Goal: Check status: Check status

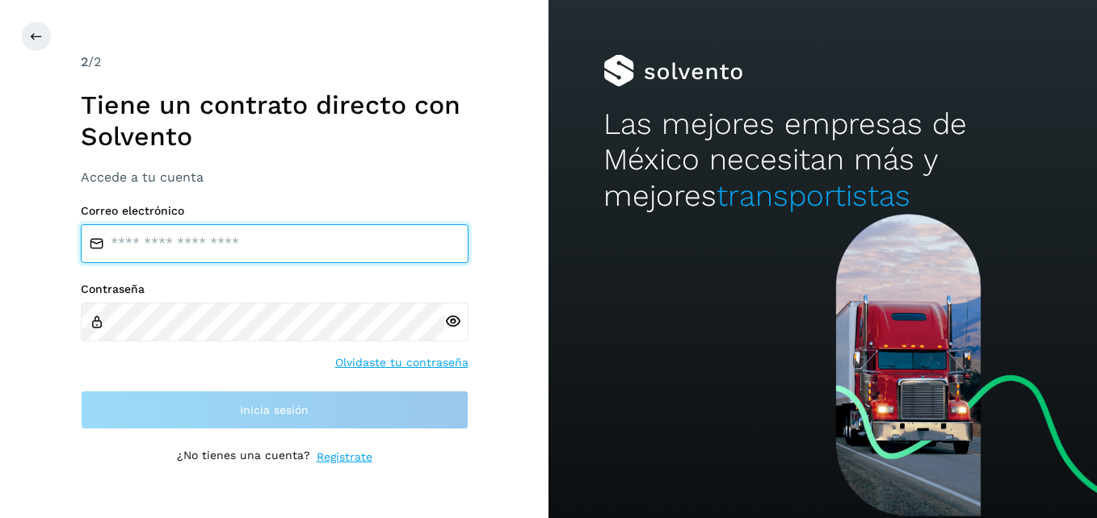
type input "**********"
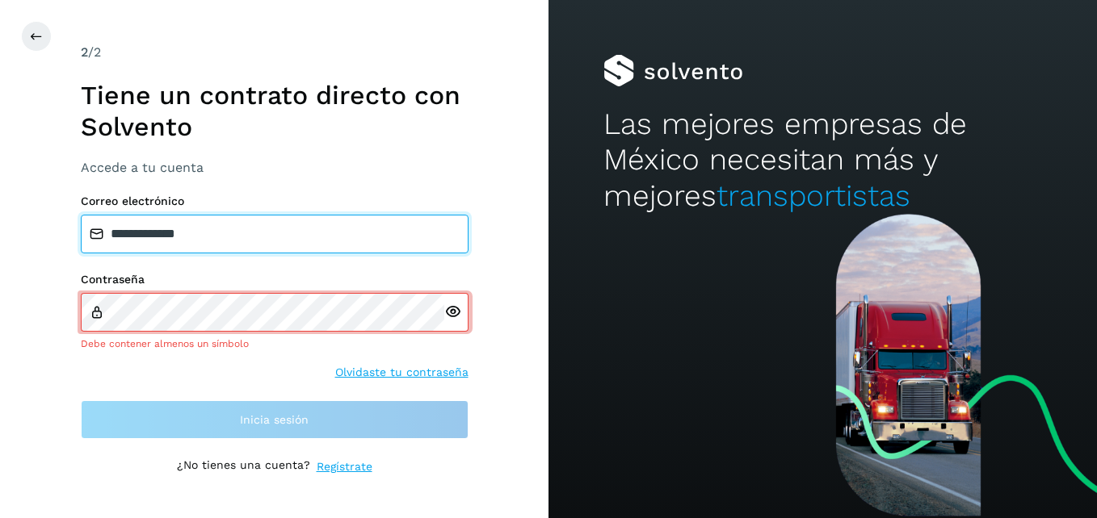
drag, startPoint x: 276, startPoint y: 241, endPoint x: -3, endPoint y: 240, distance: 279.4
click at [0, 240] on html "**********" at bounding box center [548, 259] width 1097 height 518
type input "**********"
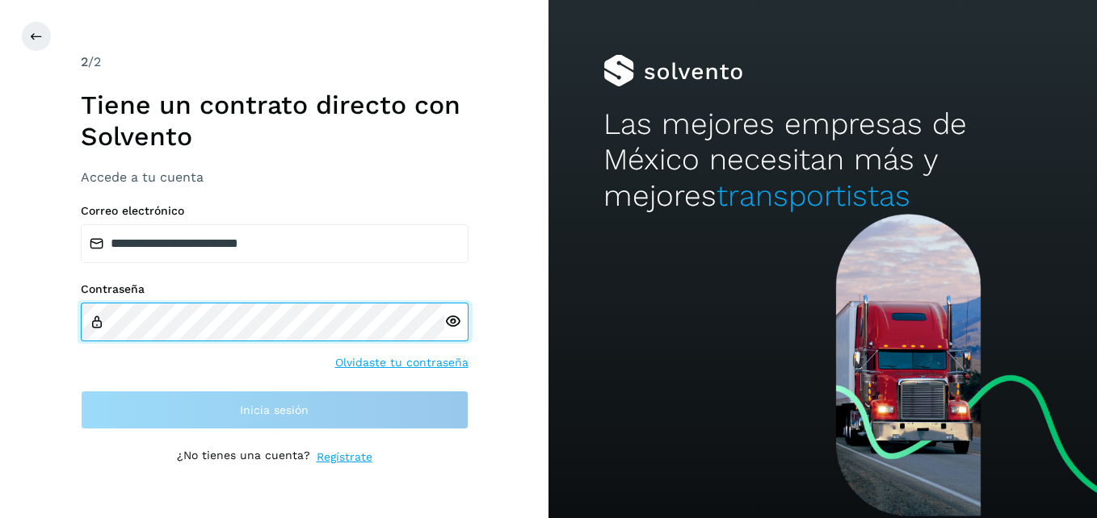
click at [0, 322] on html "**********" at bounding box center [548, 259] width 1097 height 518
click at [0, 317] on html "**********" at bounding box center [548, 259] width 1097 height 518
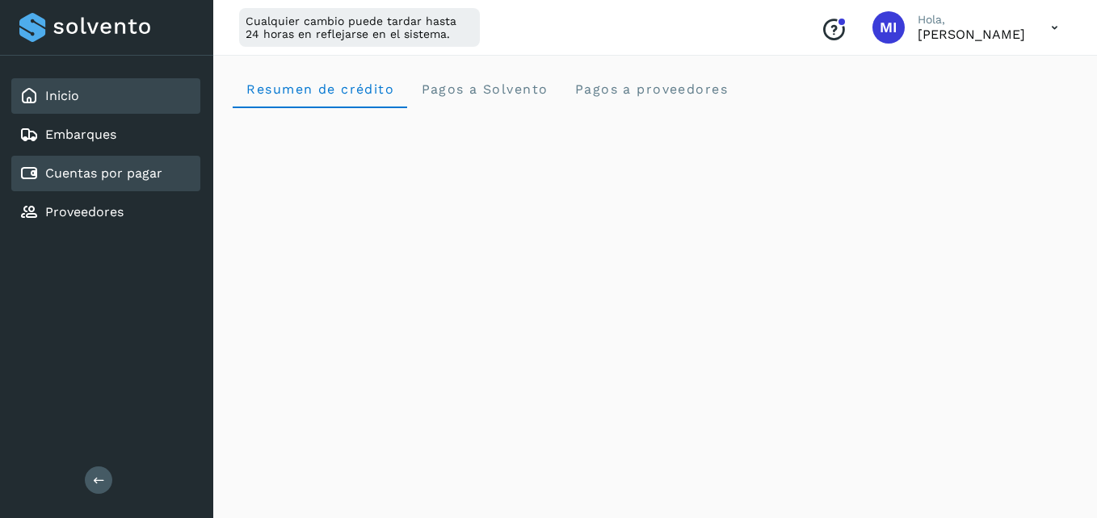
click at [146, 183] on div "Cuentas por pagar" at bounding box center [105, 174] width 189 height 36
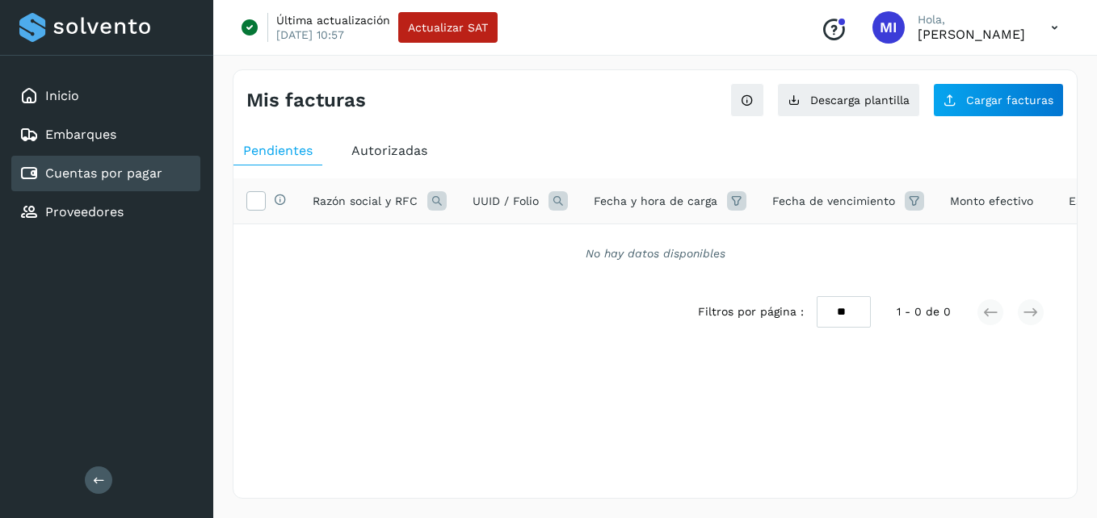
click at [399, 158] on span "Autorizadas" at bounding box center [389, 150] width 76 height 15
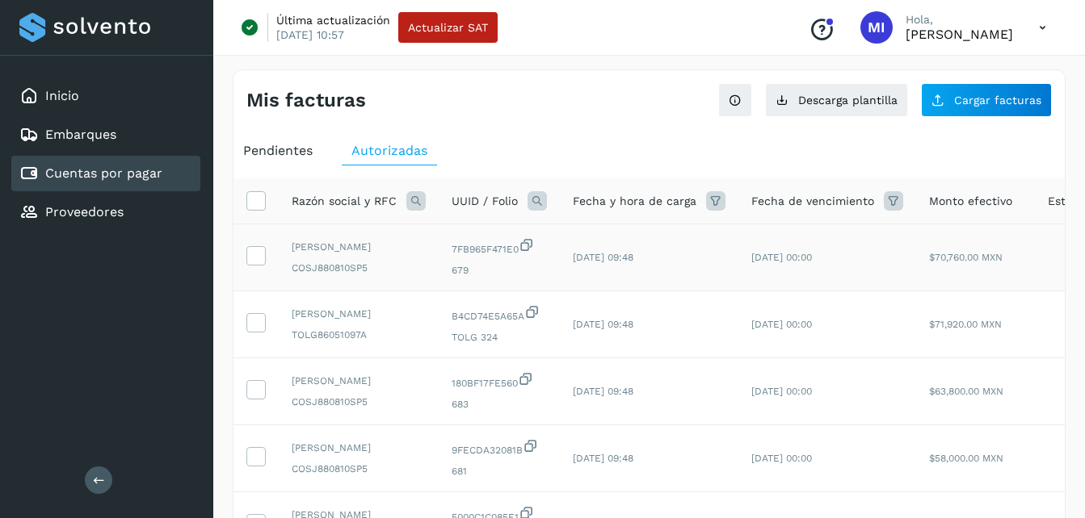
click at [916, 247] on td "$70,760.00 MXN" at bounding box center [975, 258] width 119 height 67
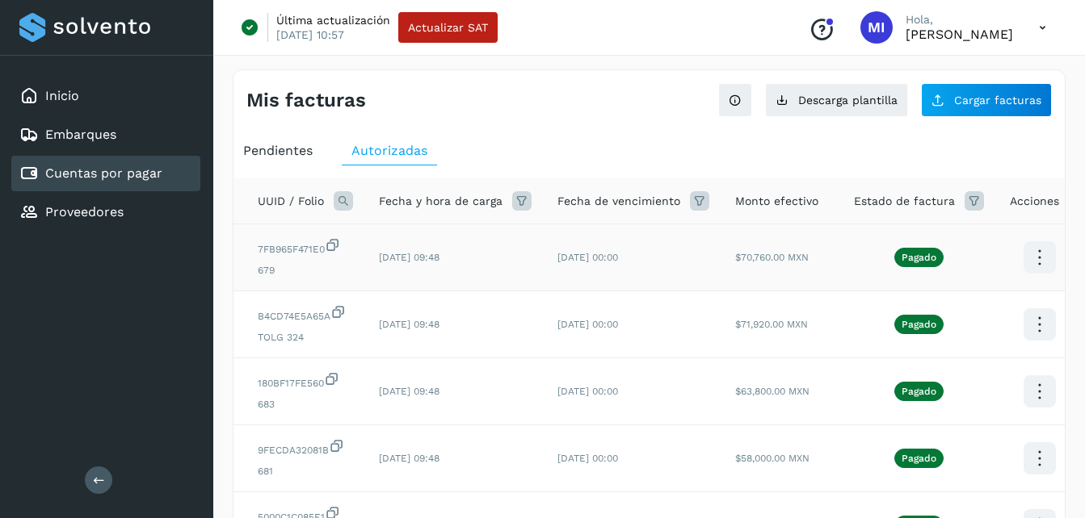
scroll to position [0, 203]
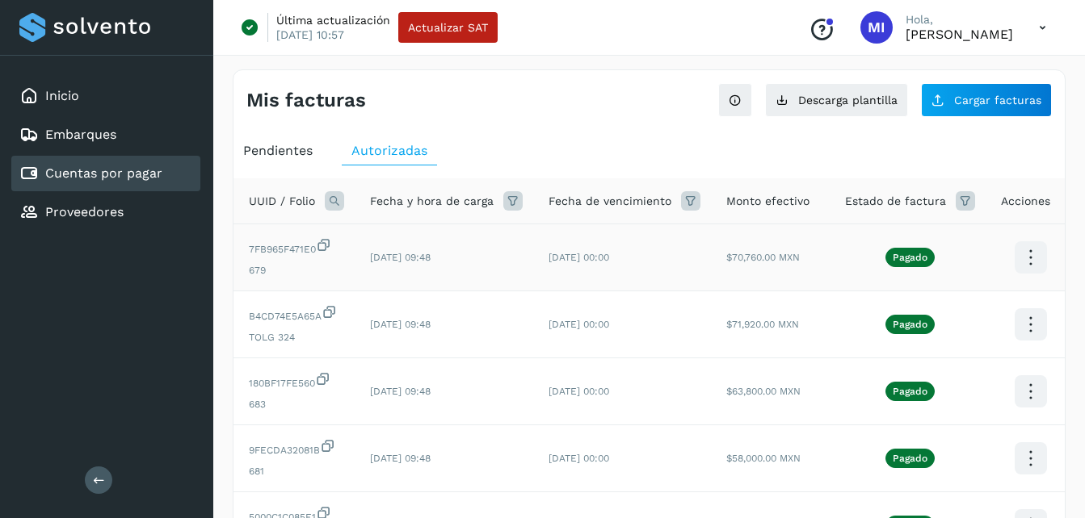
click at [1026, 267] on icon at bounding box center [1030, 258] width 38 height 38
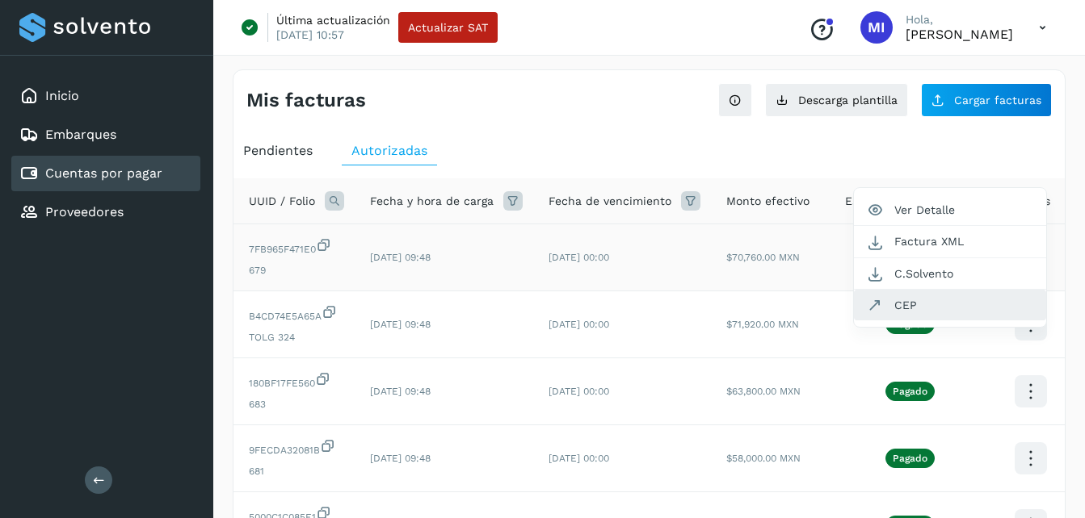
click at [1005, 311] on button "CEP" at bounding box center [950, 305] width 192 height 31
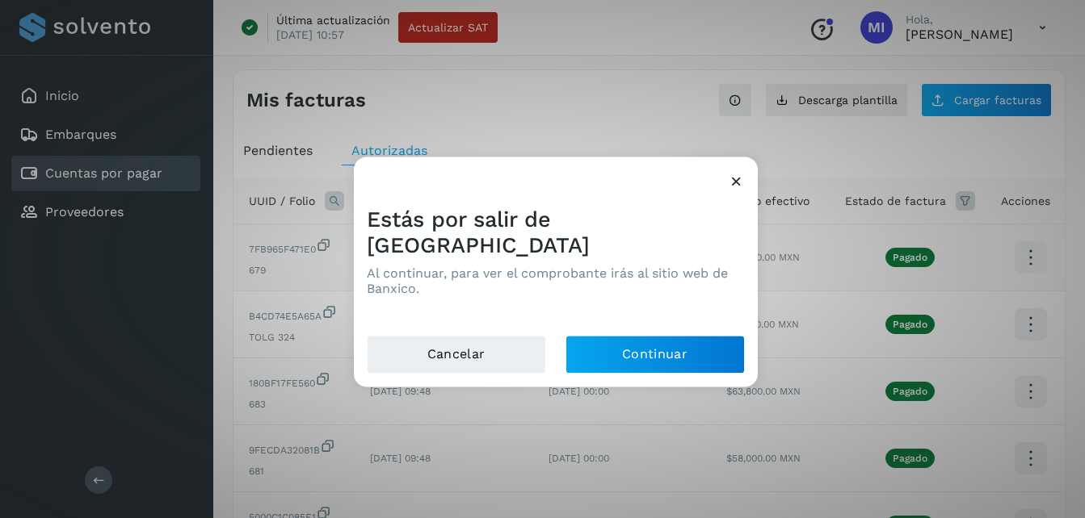
scroll to position [0, 191]
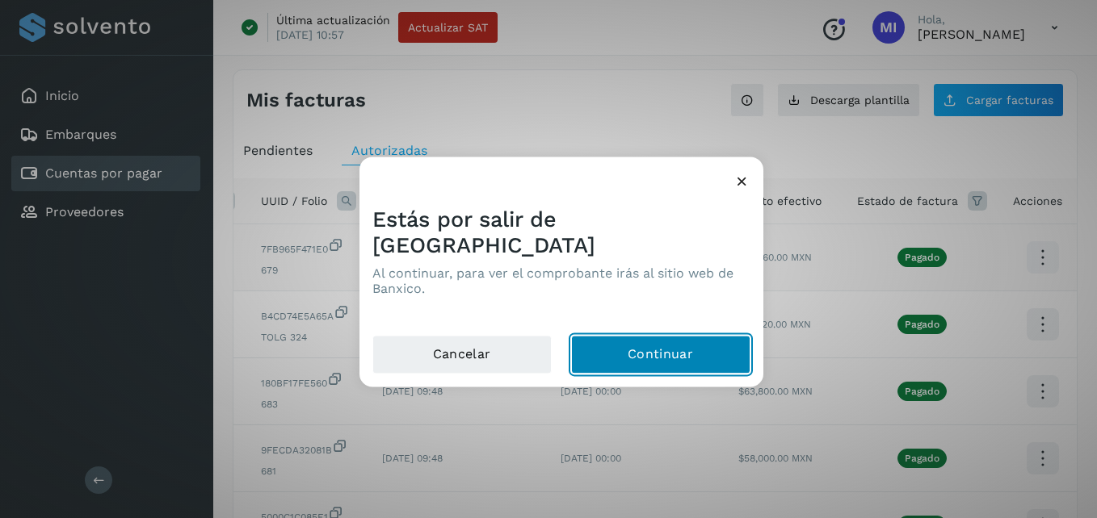
click at [688, 338] on button "Continuar" at bounding box center [660, 355] width 179 height 39
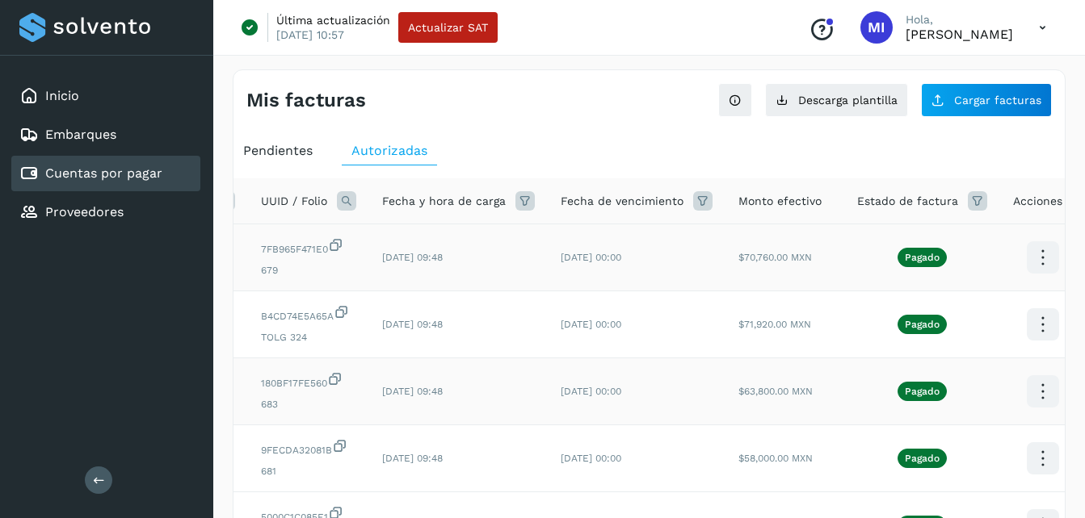
click at [1036, 411] on icon at bounding box center [1042, 392] width 38 height 38
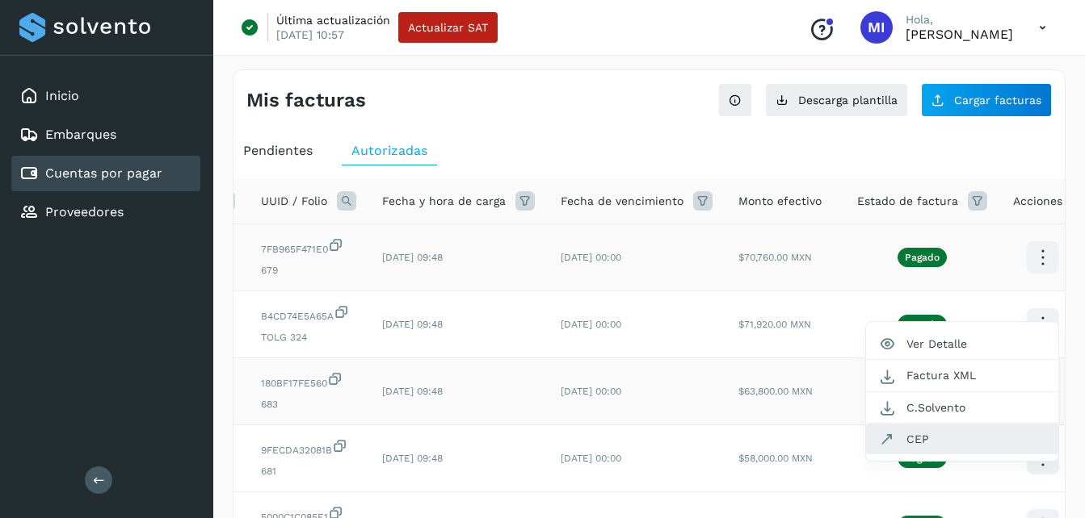
click at [946, 455] on button "CEP" at bounding box center [962, 439] width 192 height 31
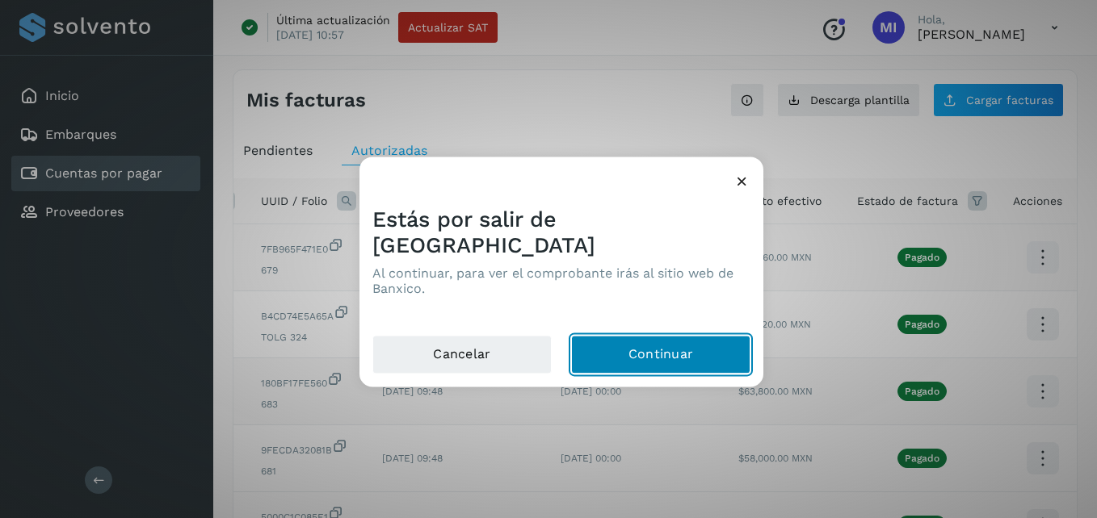
click at [703, 355] on button "Continuar" at bounding box center [660, 355] width 179 height 39
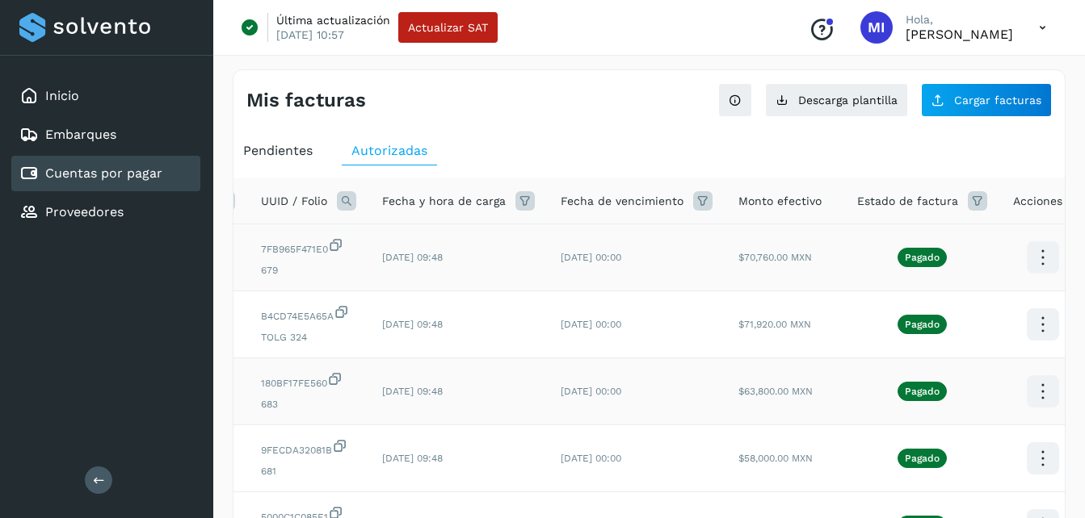
click at [497, 426] on td "[DATE] 09:48" at bounding box center [458, 392] width 178 height 67
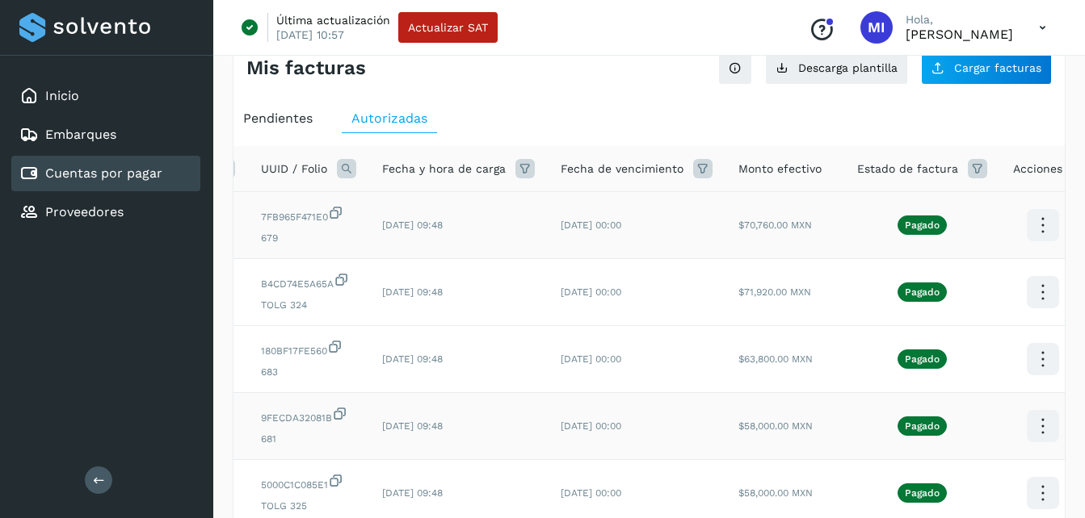
click at [1035, 446] on icon at bounding box center [1042, 427] width 38 height 38
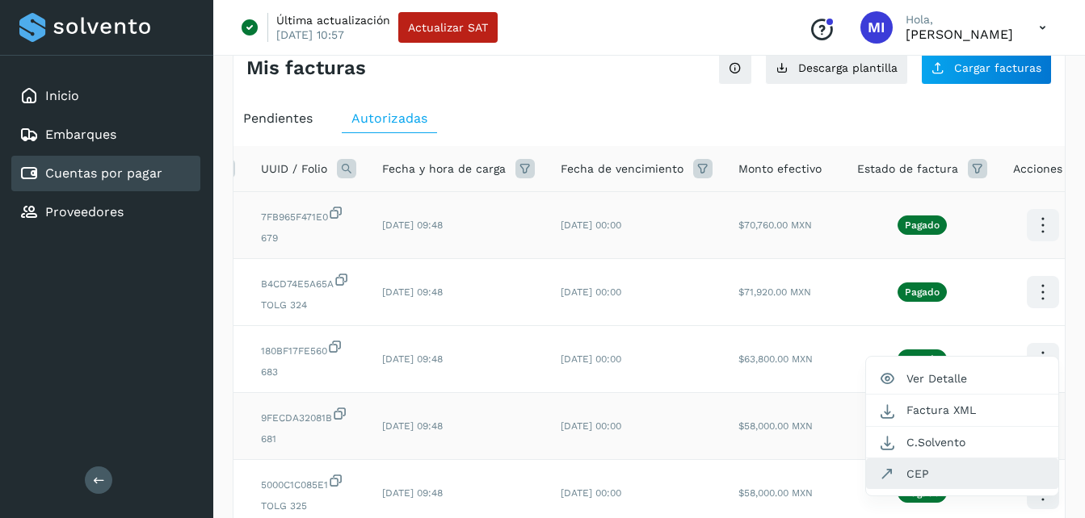
click at [952, 489] on button "CEP" at bounding box center [962, 474] width 192 height 31
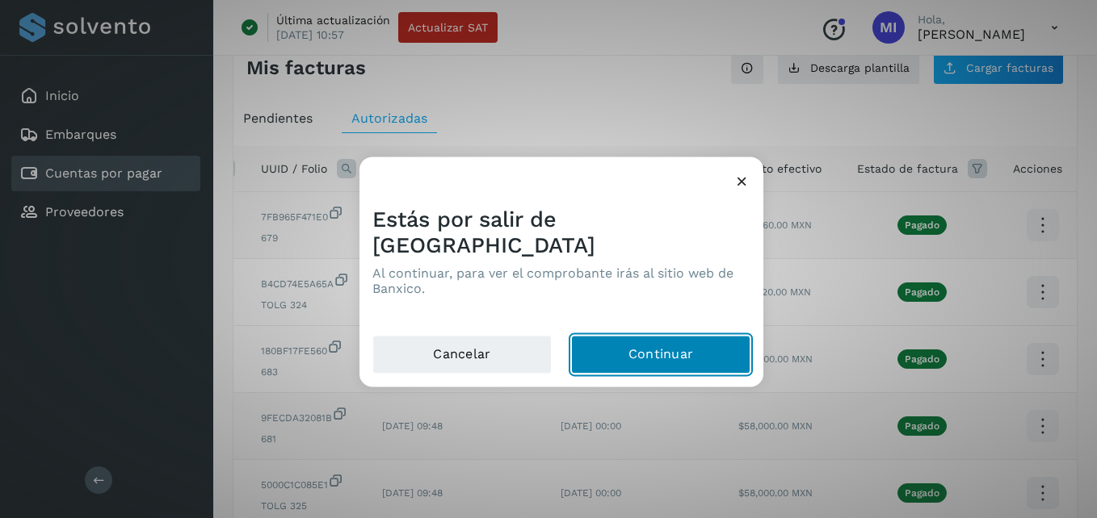
click at [686, 338] on button "Continuar" at bounding box center [660, 355] width 179 height 39
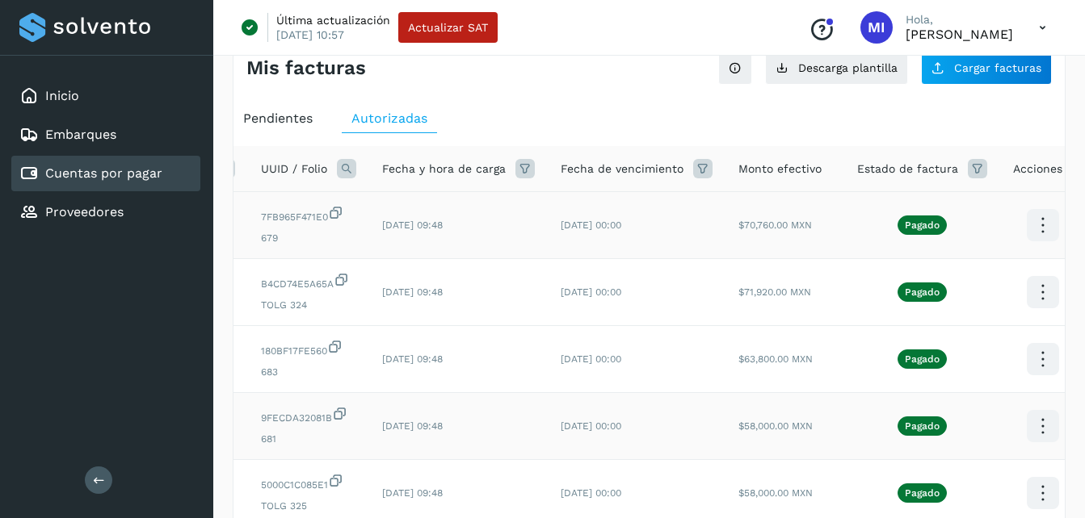
click at [971, 439] on td "Pagado" at bounding box center [922, 426] width 156 height 67
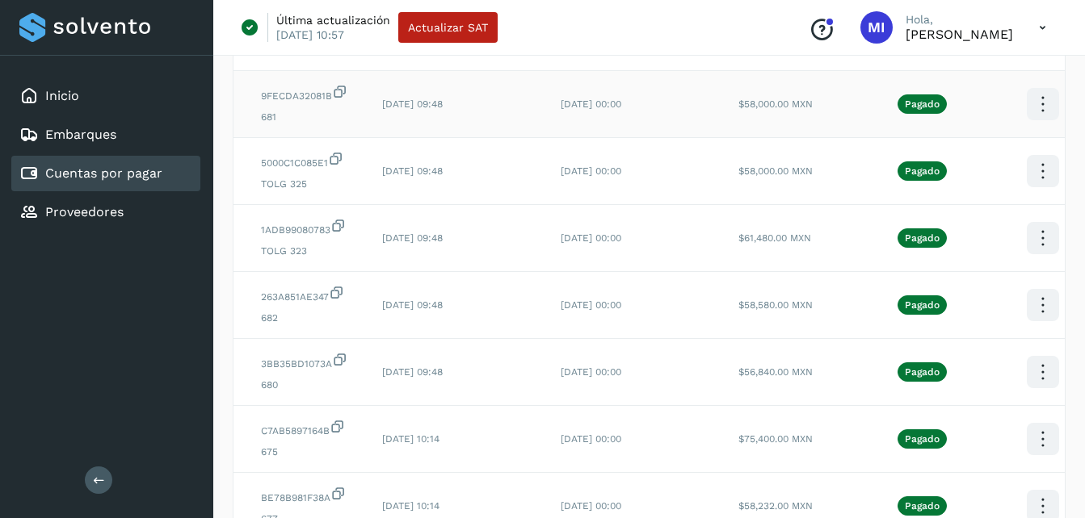
scroll to position [355, 0]
click at [1033, 324] on icon at bounding box center [1042, 305] width 38 height 38
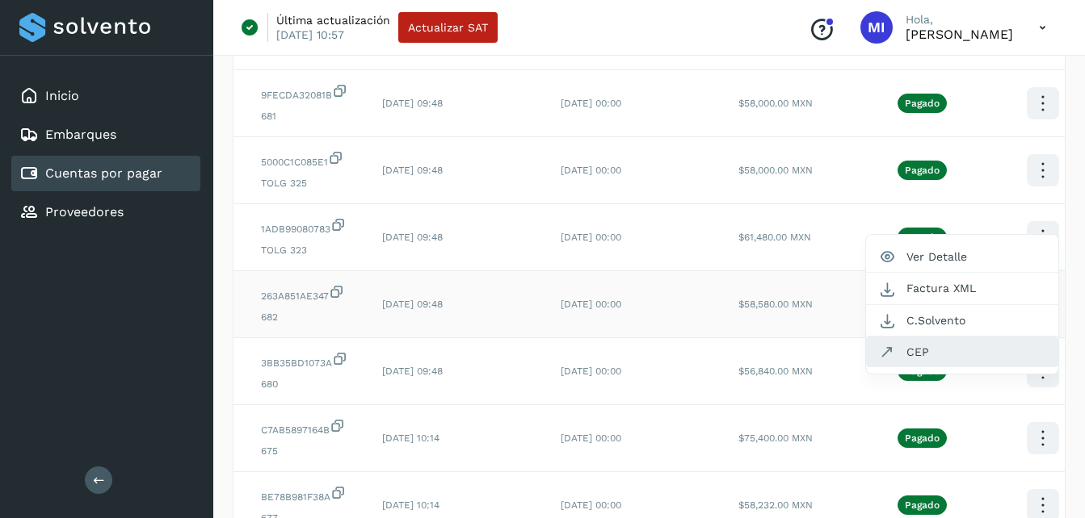
click at [951, 367] on button "CEP" at bounding box center [962, 352] width 192 height 31
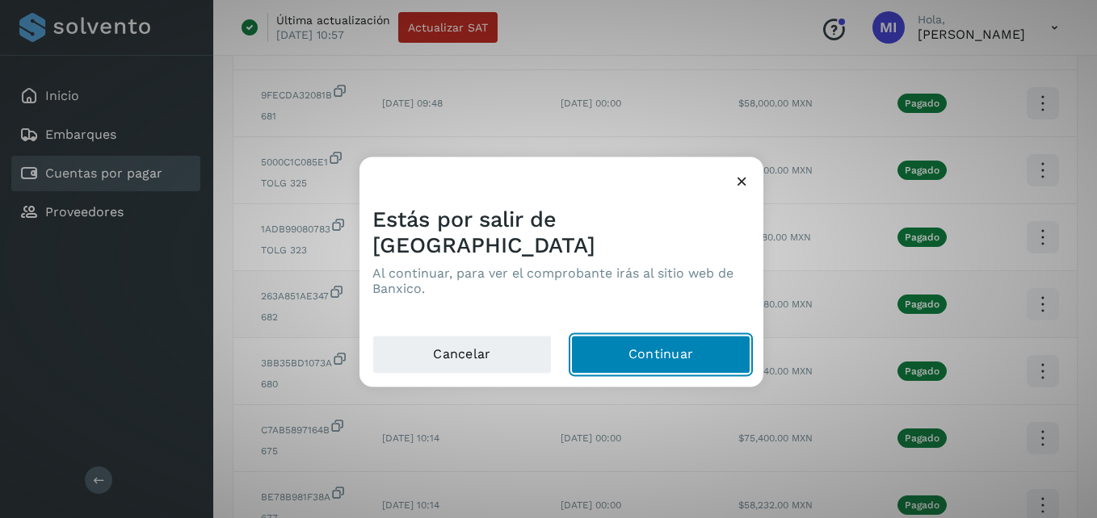
click at [716, 349] on button "Continuar" at bounding box center [660, 355] width 179 height 39
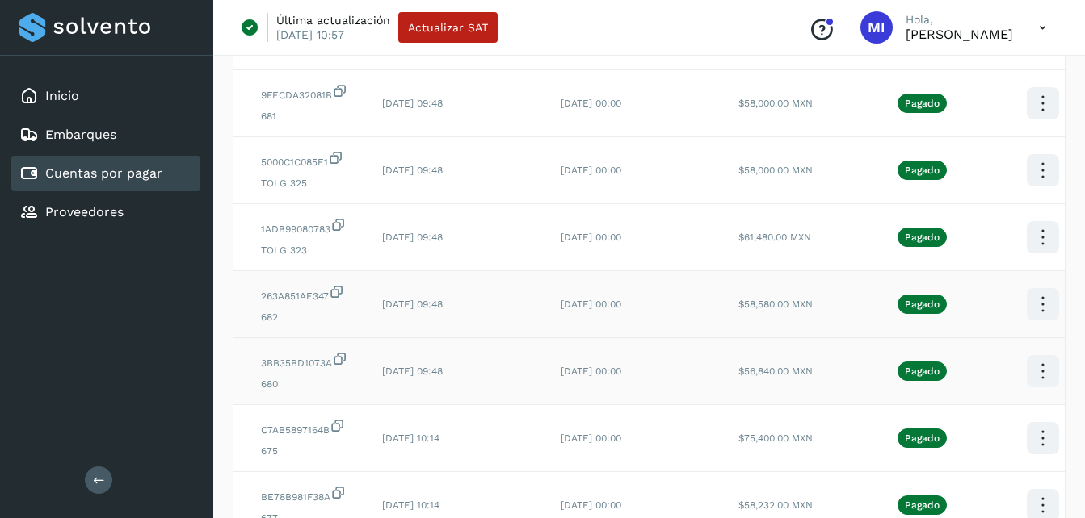
click at [1025, 391] on icon at bounding box center [1042, 372] width 38 height 38
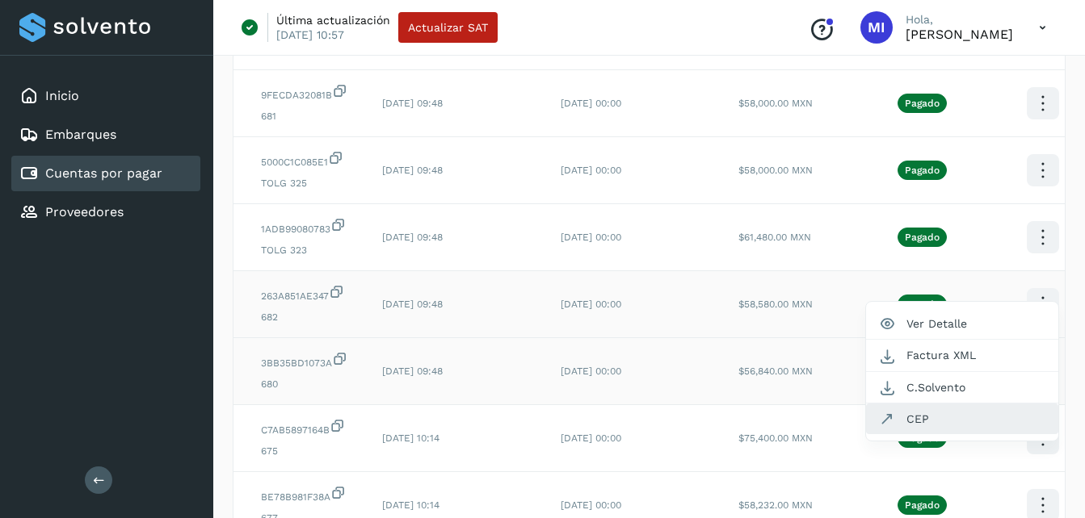
click at [926, 434] on button "CEP" at bounding box center [962, 419] width 192 height 31
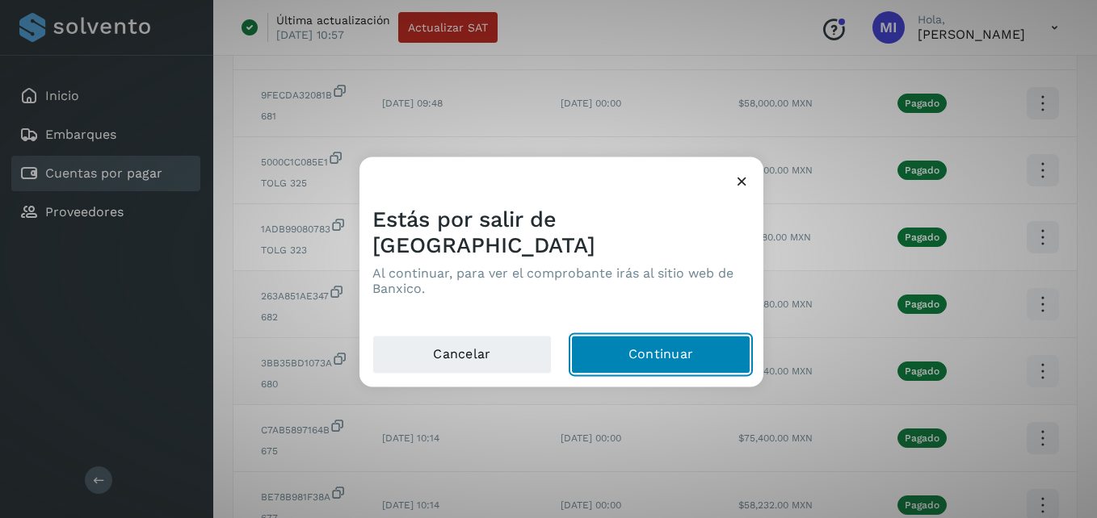
click at [731, 345] on button "Continuar" at bounding box center [660, 355] width 179 height 39
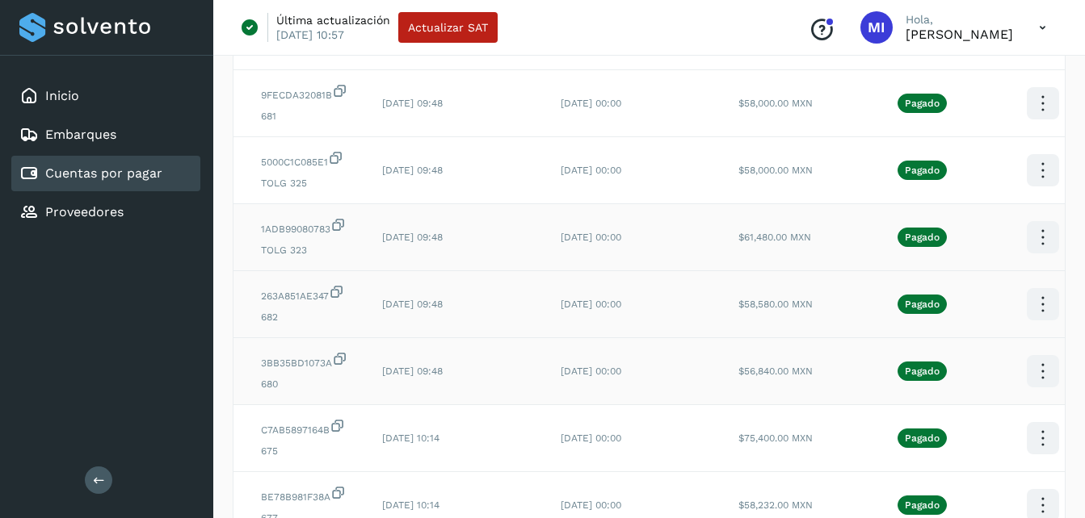
click at [1033, 257] on icon at bounding box center [1042, 238] width 38 height 38
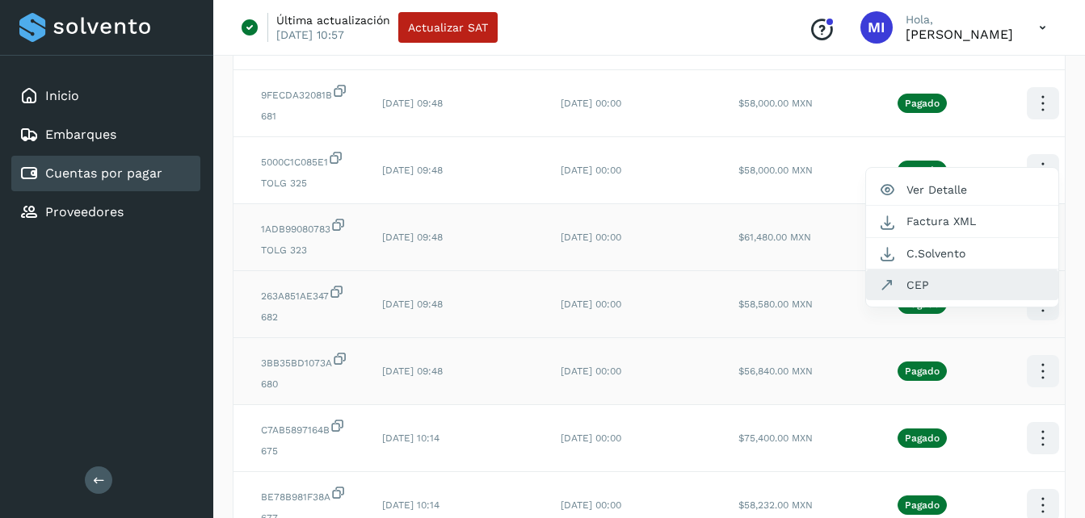
click at [957, 300] on button "CEP" at bounding box center [962, 285] width 192 height 31
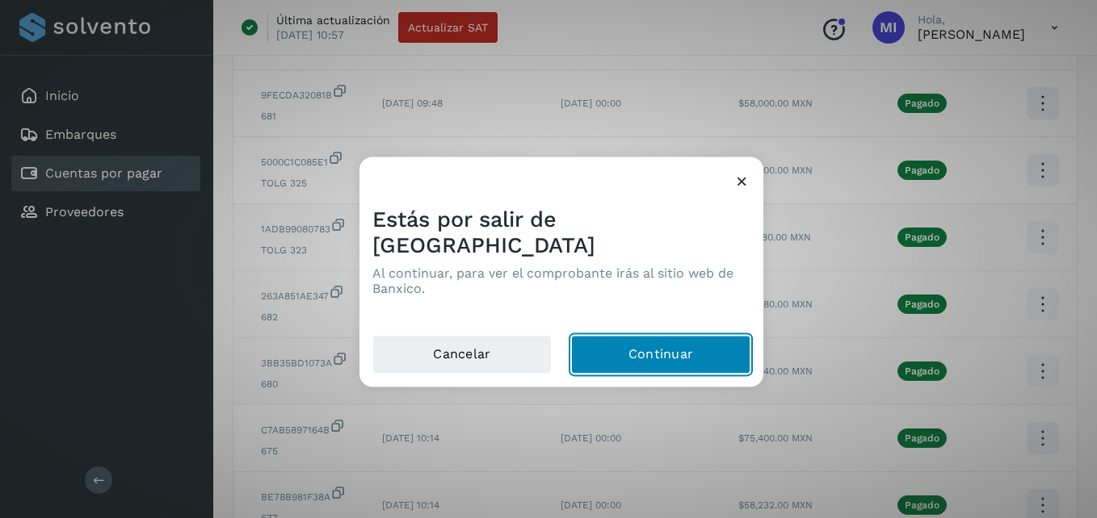
click at [716, 346] on button "Continuar" at bounding box center [660, 355] width 179 height 39
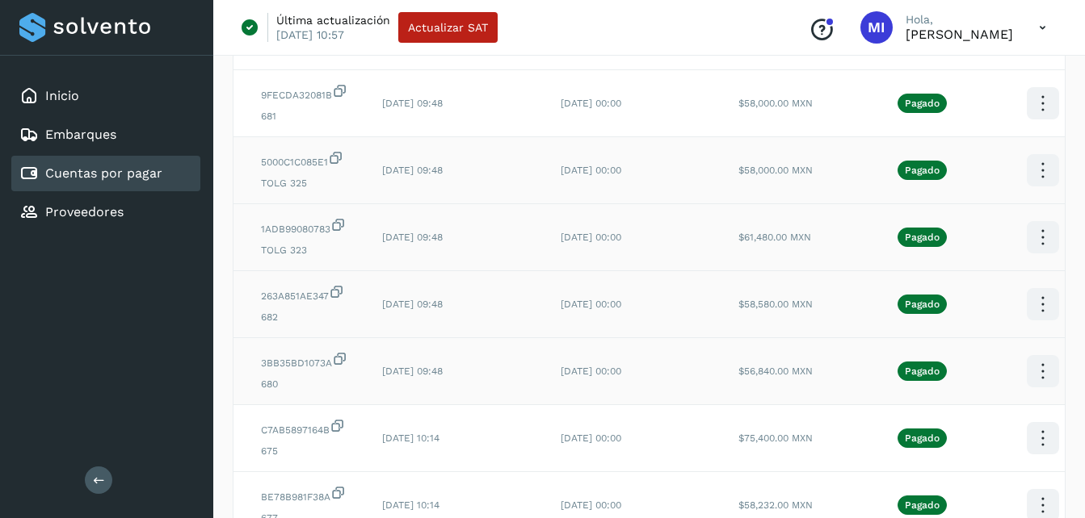
click at [1034, 190] on icon at bounding box center [1042, 171] width 38 height 38
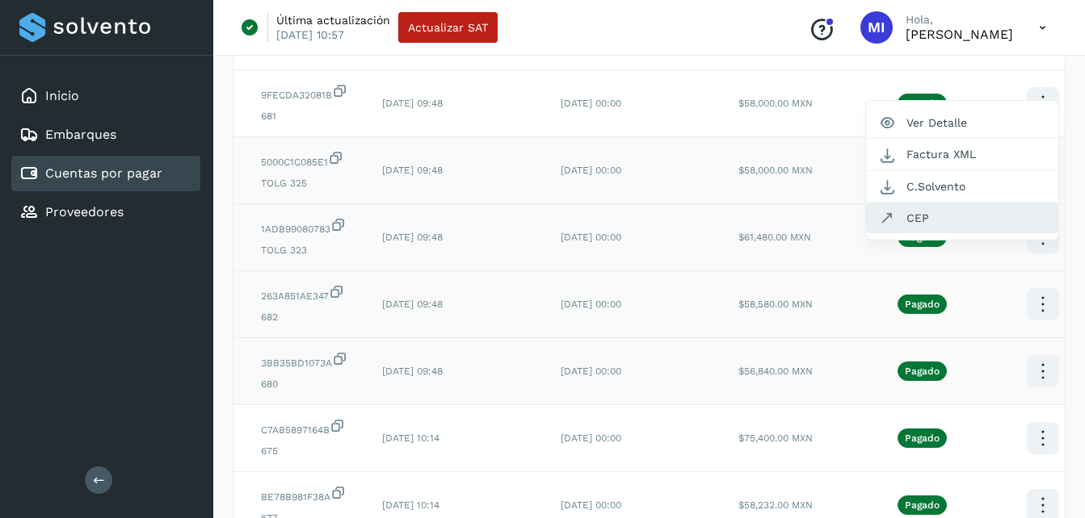
click at [1001, 233] on button "CEP" at bounding box center [962, 218] width 192 height 31
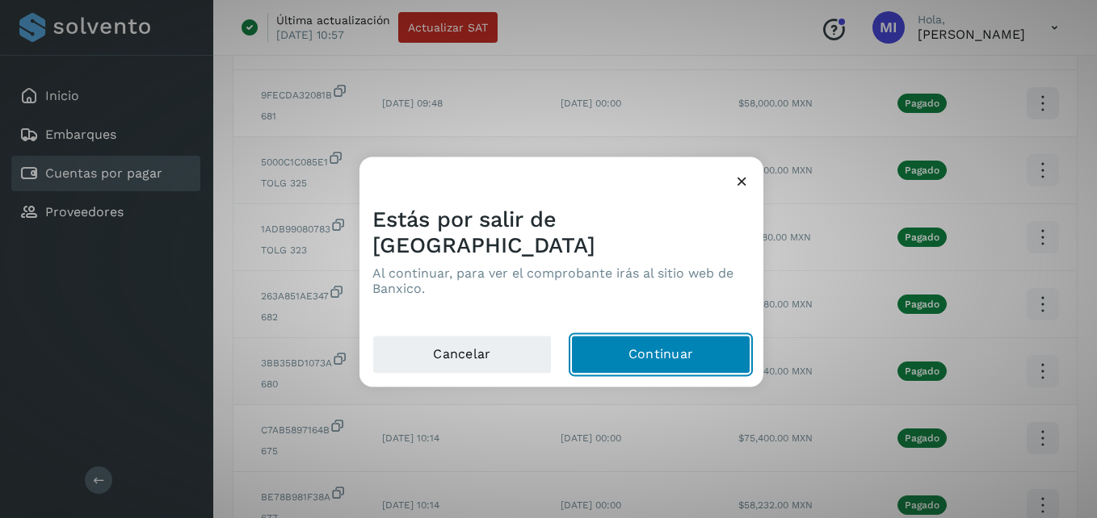
click at [681, 338] on button "Continuar" at bounding box center [660, 355] width 179 height 39
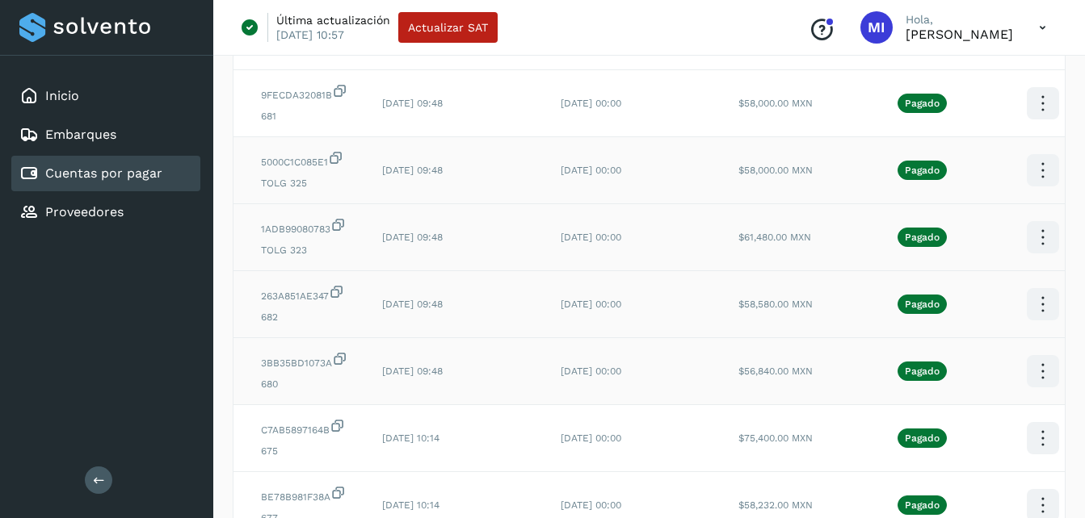
click at [540, 204] on td "[DATE] 09:48" at bounding box center [458, 170] width 178 height 67
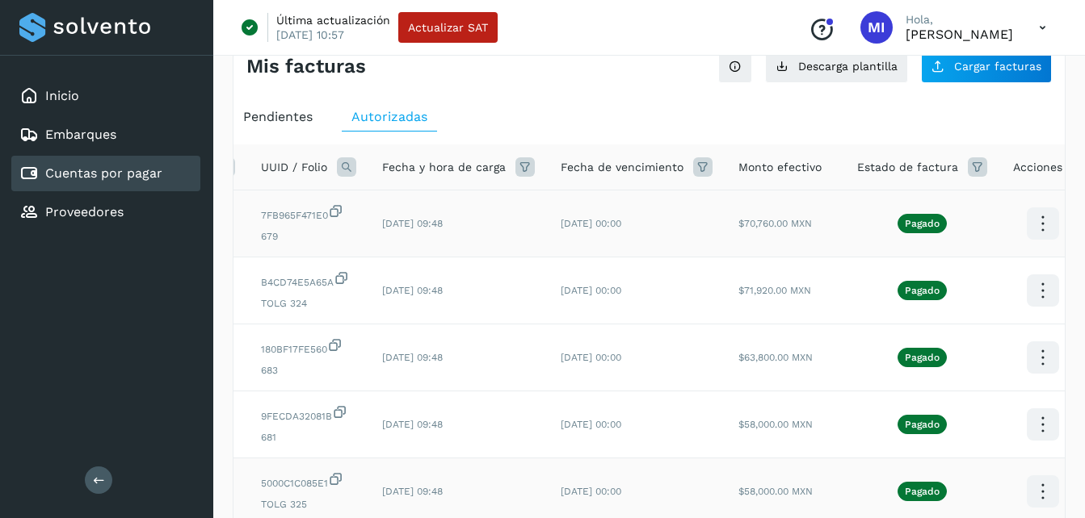
scroll to position [32, 0]
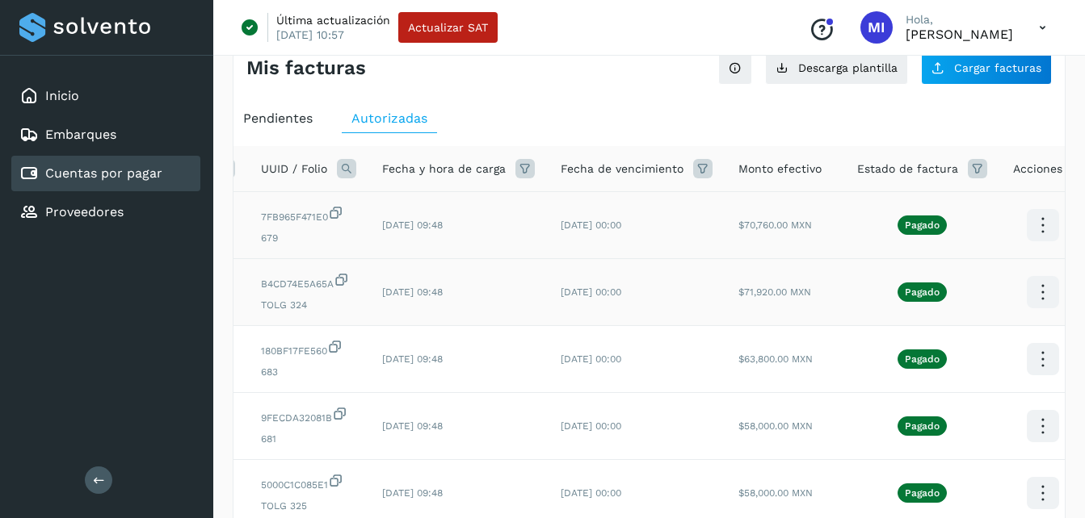
click at [1036, 305] on icon at bounding box center [1042, 293] width 38 height 38
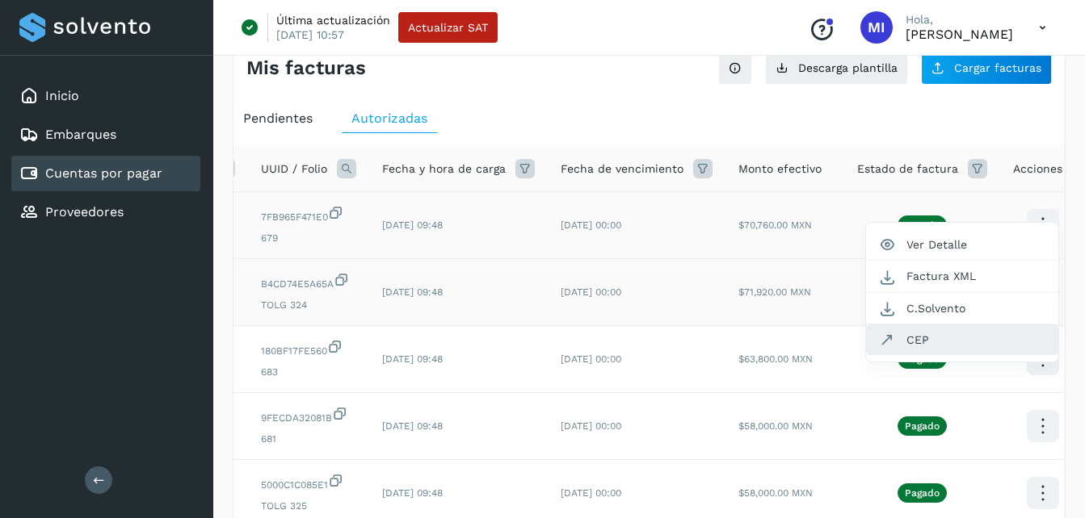
click at [980, 345] on button "CEP" at bounding box center [962, 340] width 192 height 31
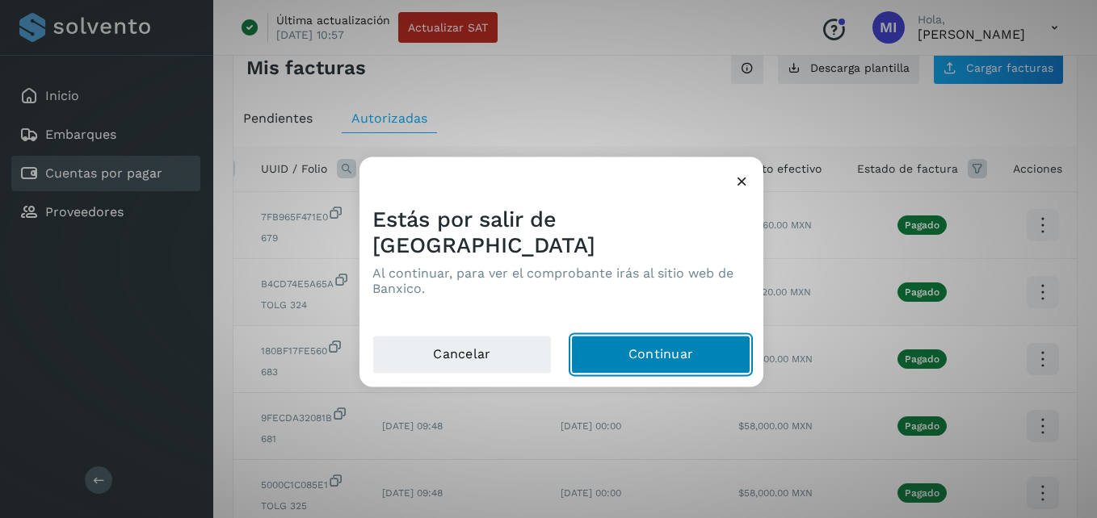
click at [698, 341] on button "Continuar" at bounding box center [660, 355] width 179 height 39
